Goal: Register for event/course

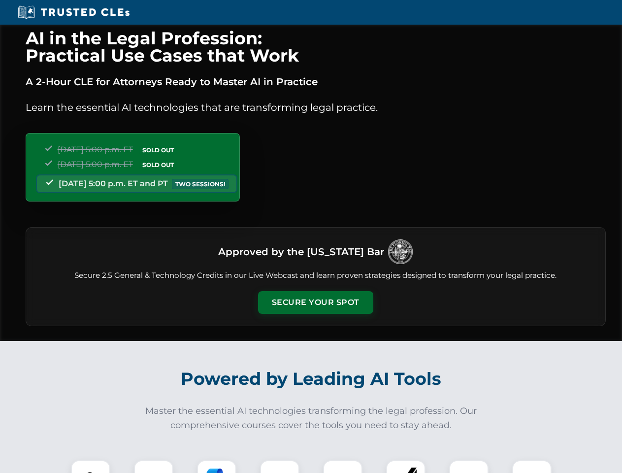
click at [315, 303] on button "Secure Your Spot" at bounding box center [315, 302] width 115 height 23
click at [91, 467] on img at bounding box center [90, 480] width 29 height 29
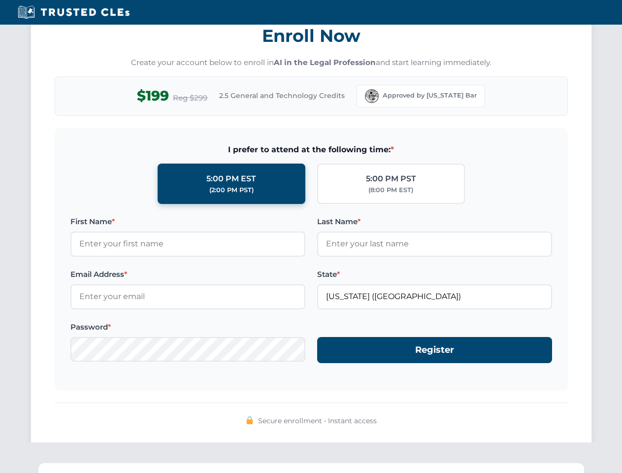
scroll to position [968, 0]
